Goal: Information Seeking & Learning: Learn about a topic

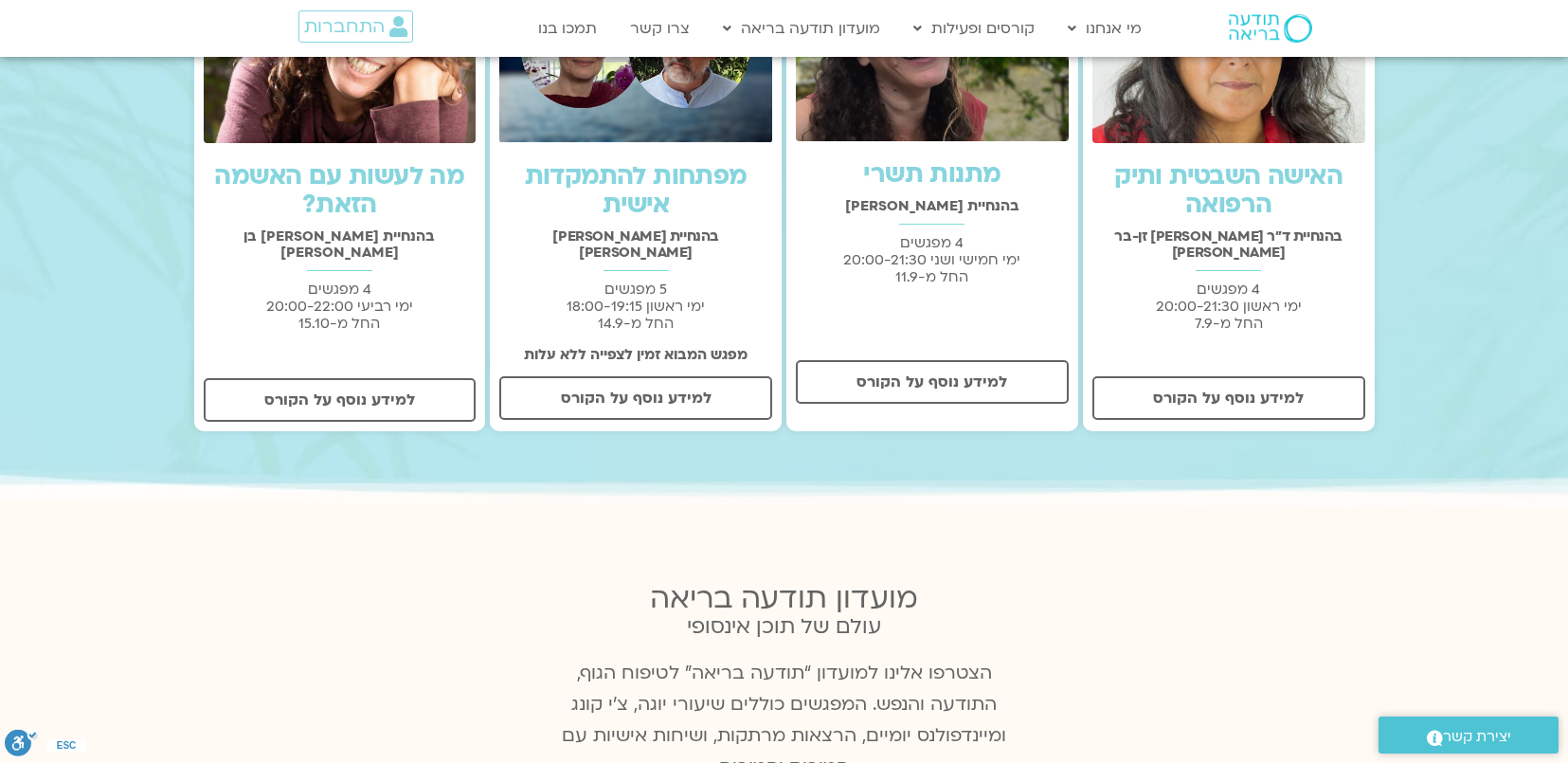
scroll to position [804, 0]
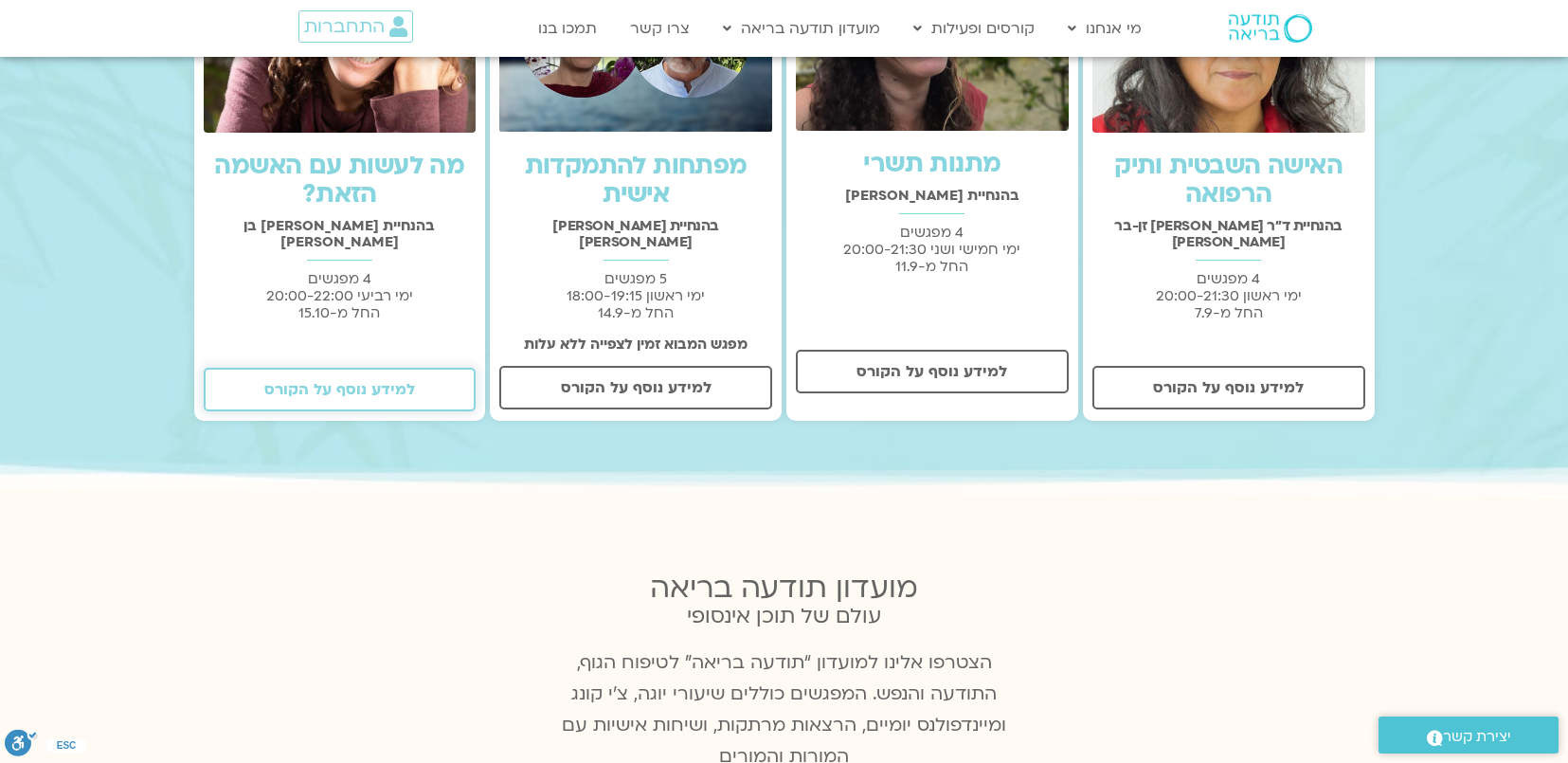
click at [337, 368] on link "למידע נוסף על הקורס" at bounding box center [340, 389] width 273 height 43
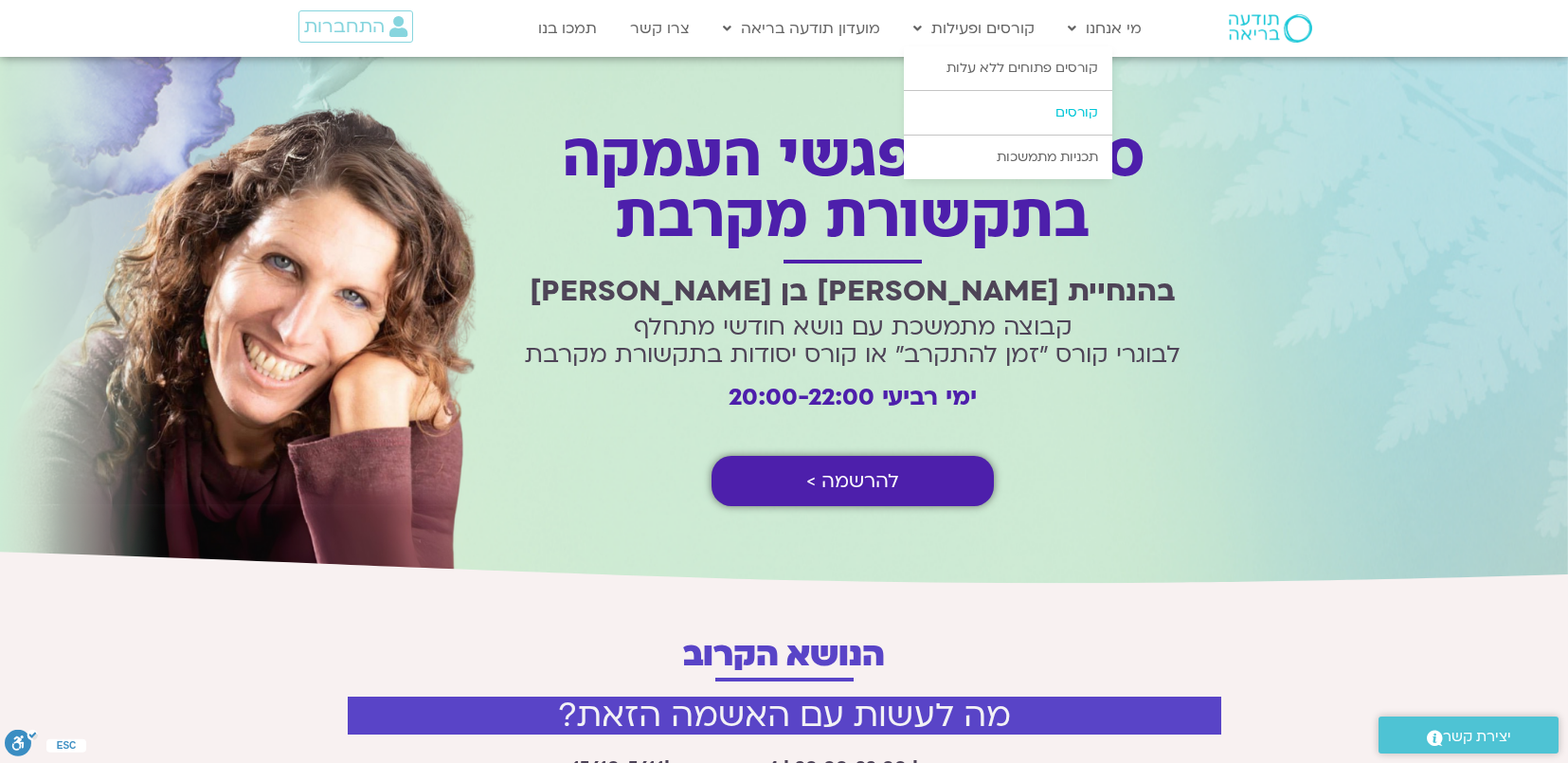
click at [1010, 110] on link "קורסים" at bounding box center [1008, 112] width 208 height 43
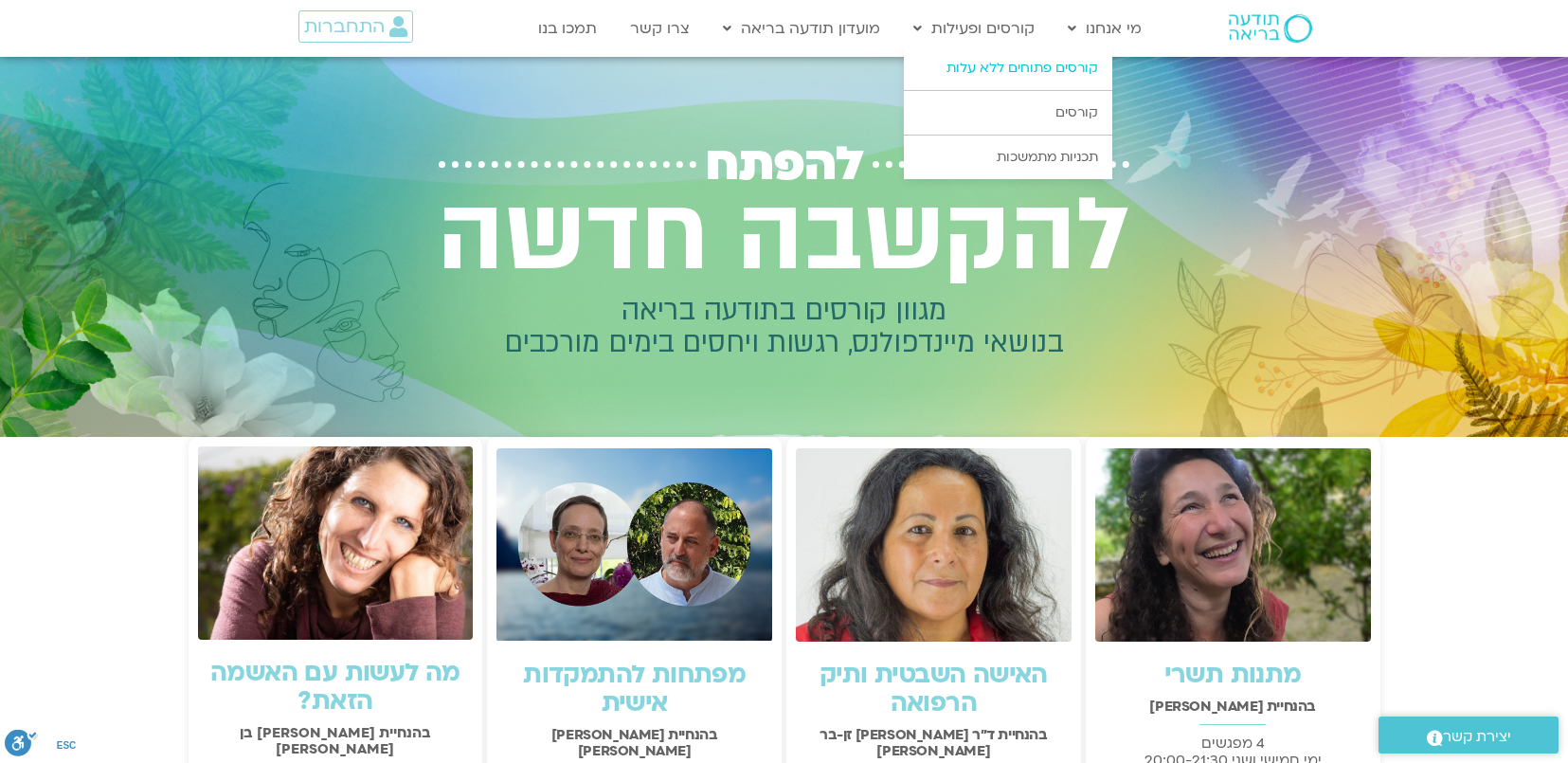
click at [963, 61] on link "קורסים פתוחים ללא עלות" at bounding box center [1008, 67] width 208 height 43
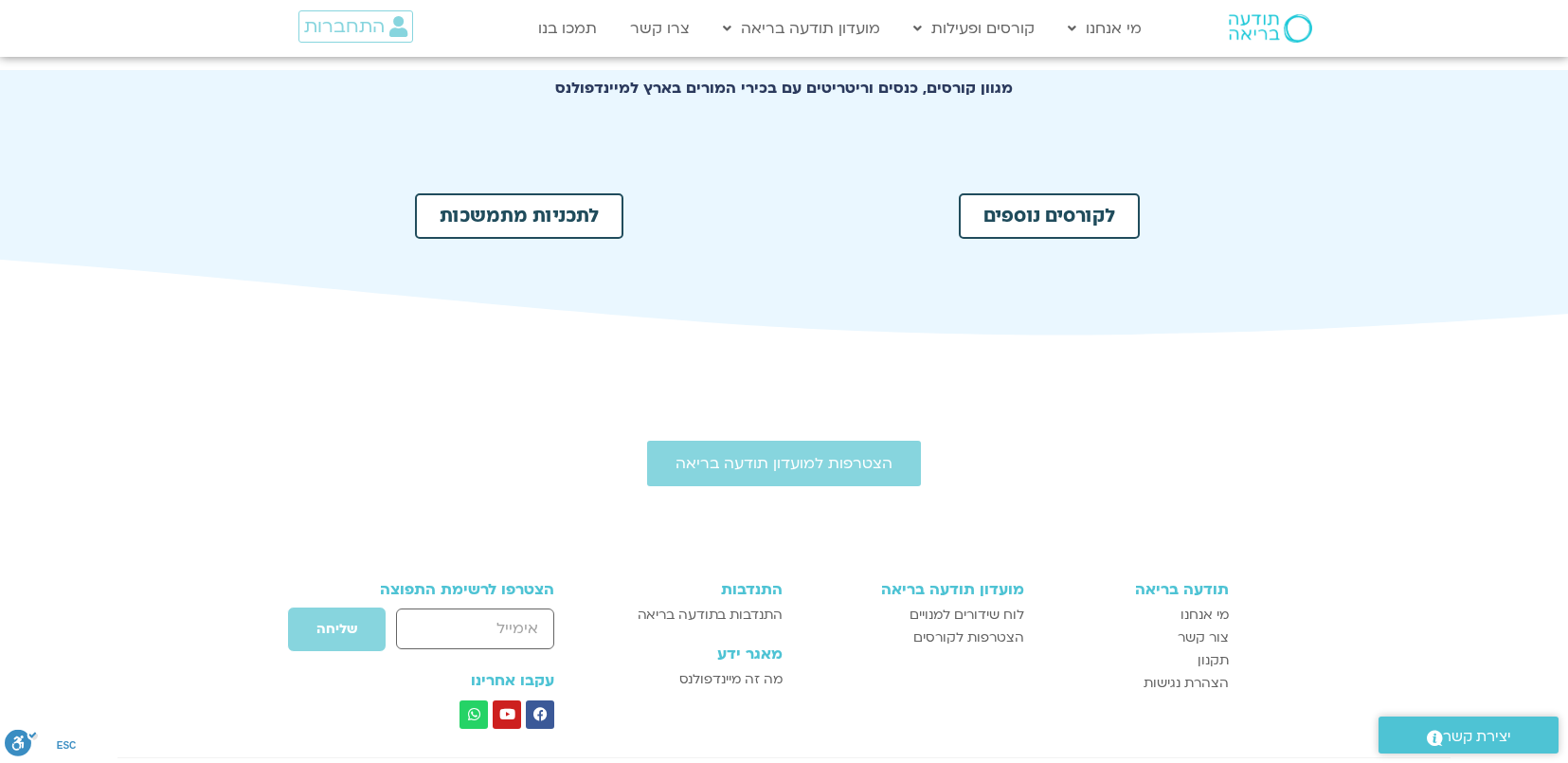
scroll to position [982, 0]
click at [1010, 213] on span "לקורסים נוספים" at bounding box center [1049, 215] width 131 height 19
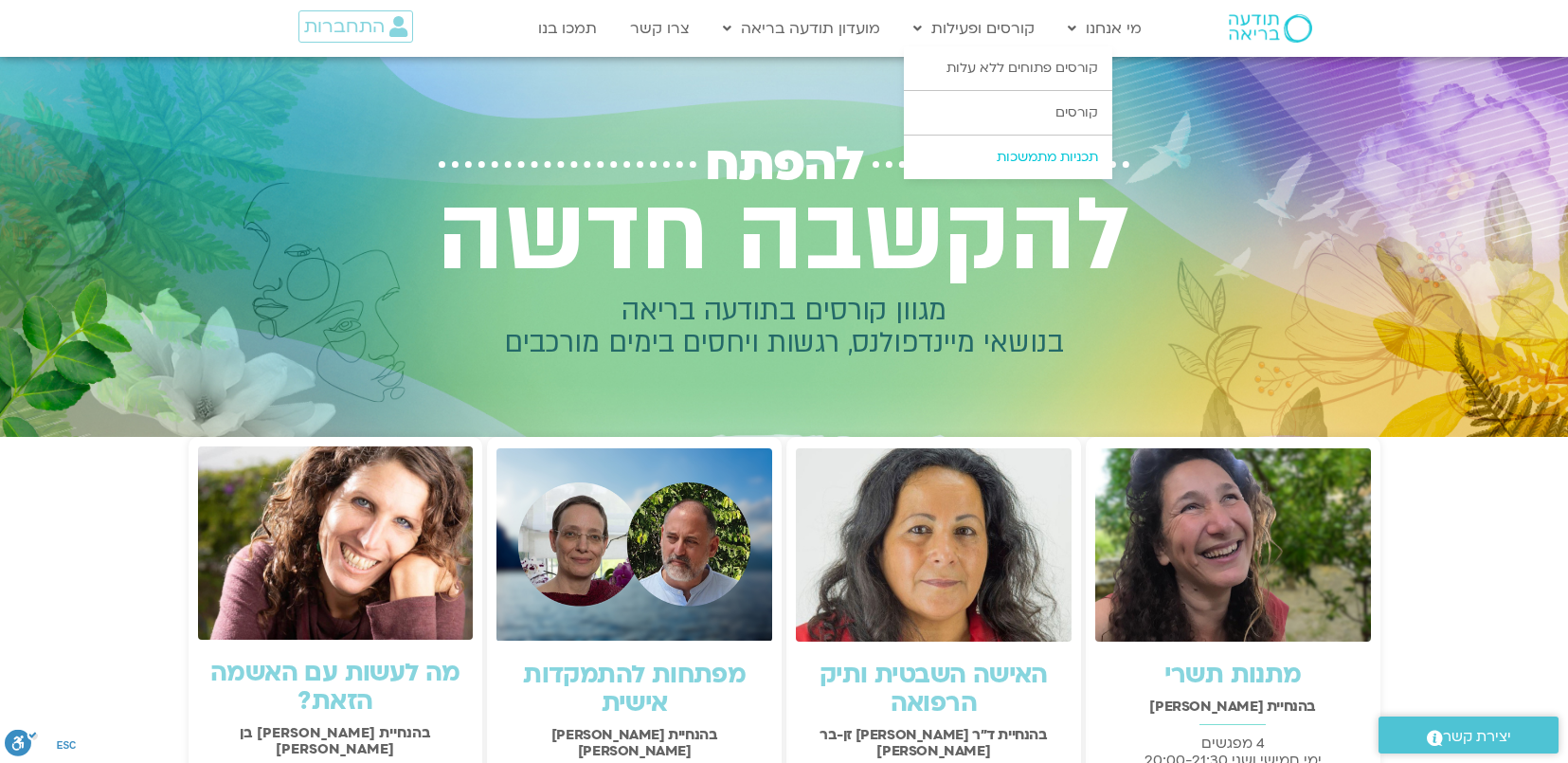
click at [1055, 156] on link "תכניות מתמשכות" at bounding box center [1008, 156] width 208 height 43
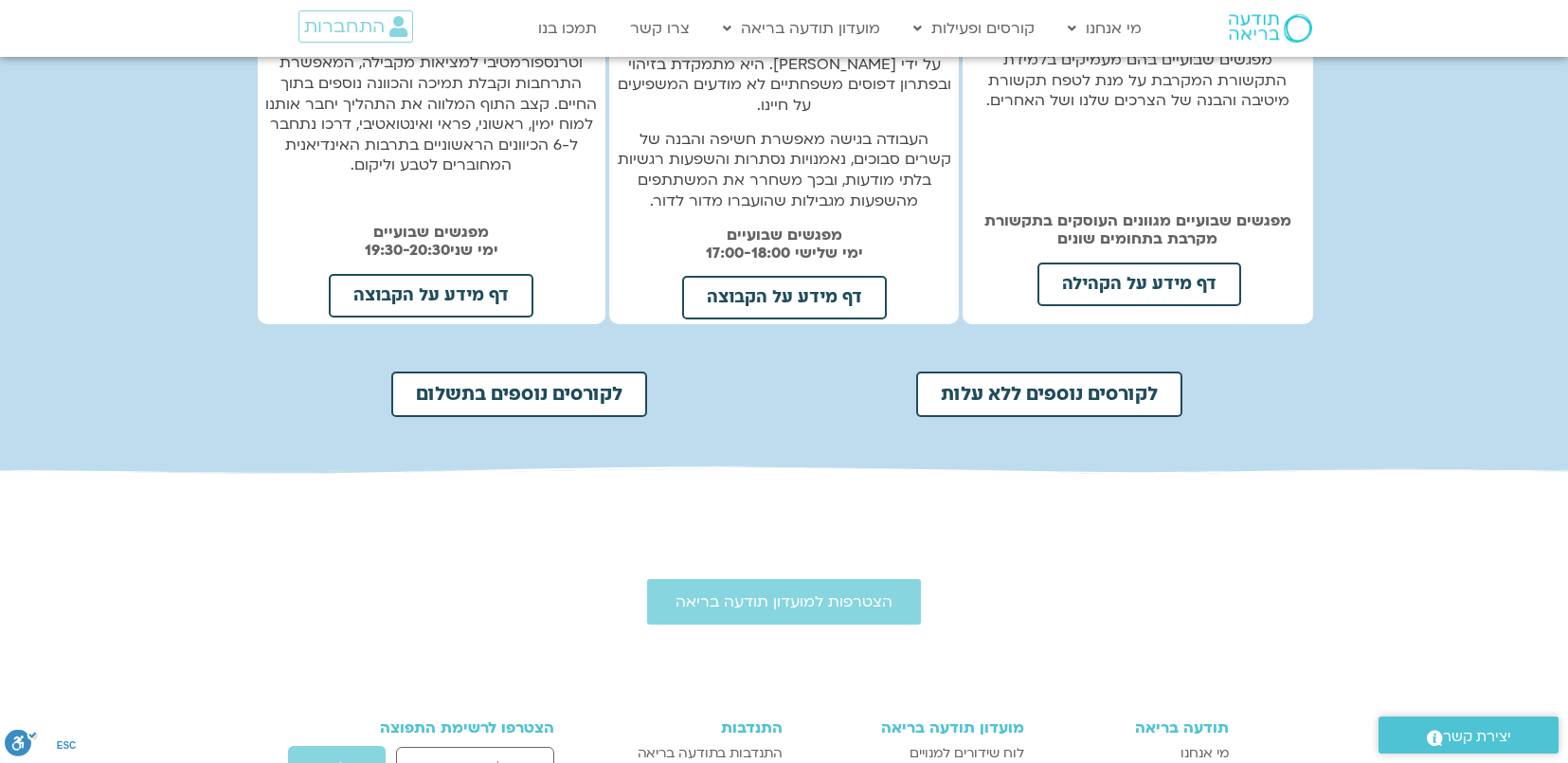
scroll to position [754, 0]
click at [611, 393] on span "לקורסים נוספים בתשלום" at bounding box center [518, 395] width 206 height 19
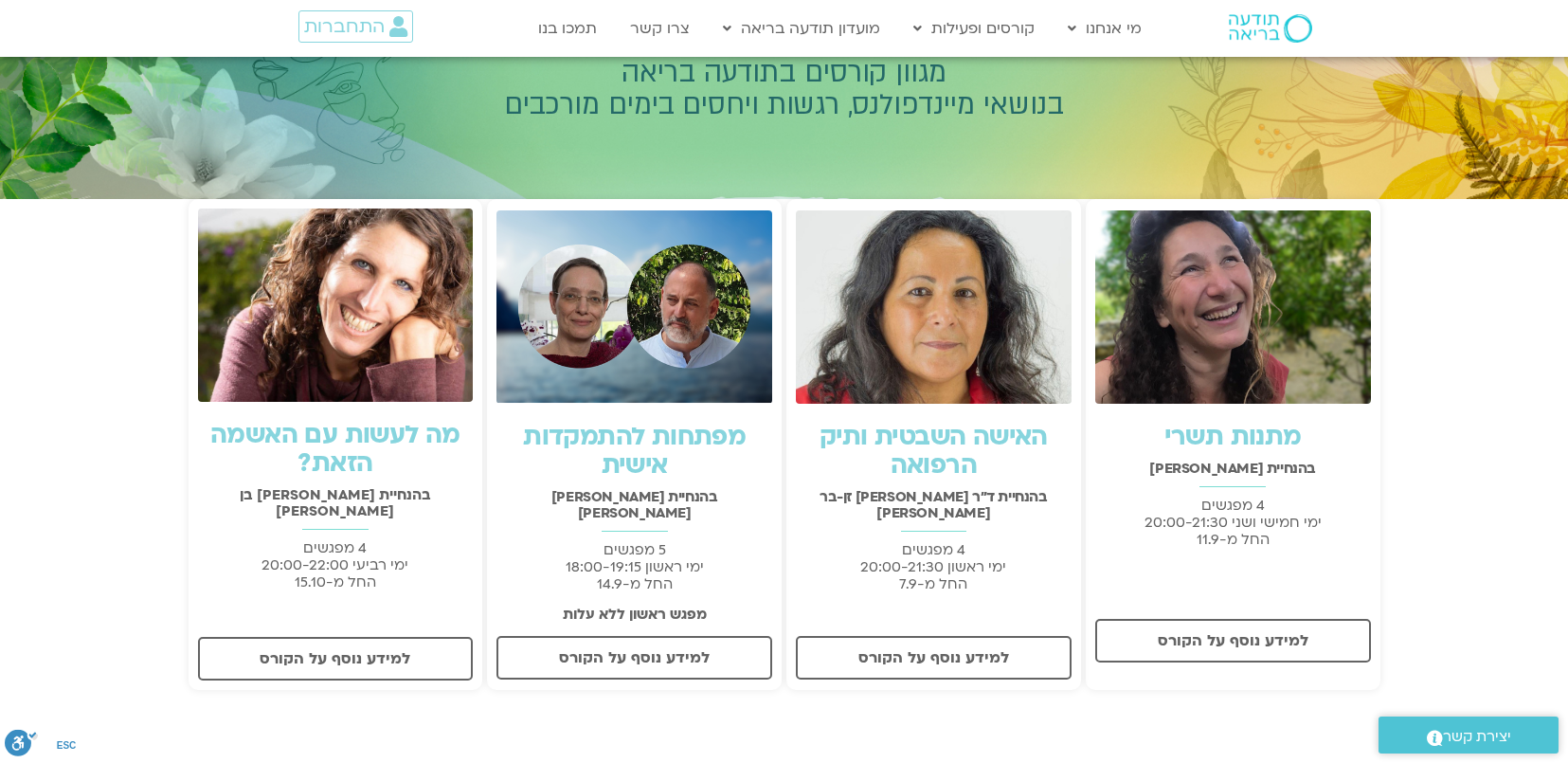
scroll to position [229, 0]
